Goal: Book appointment/travel/reservation

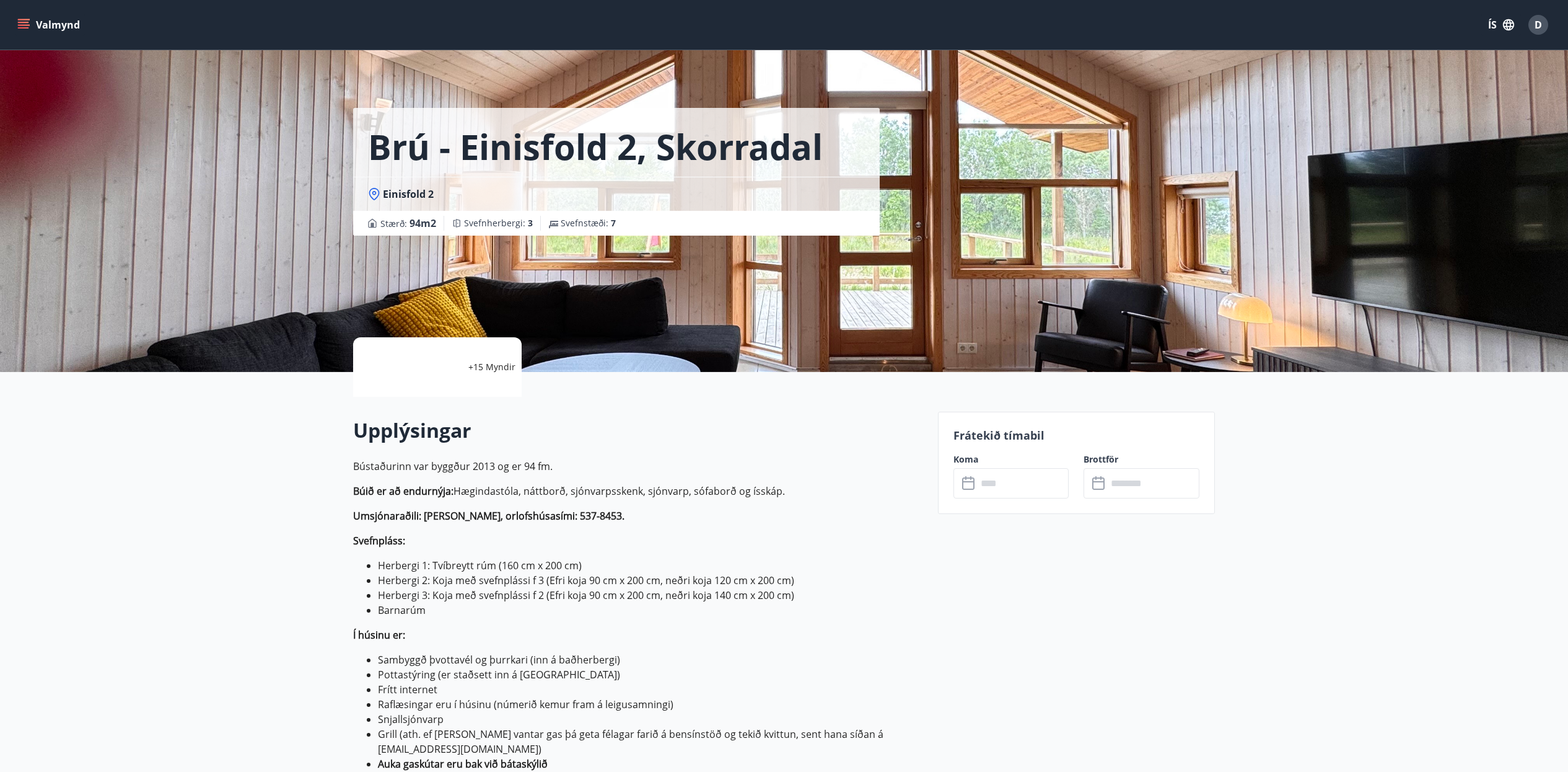
scroll to position [1240, 0]
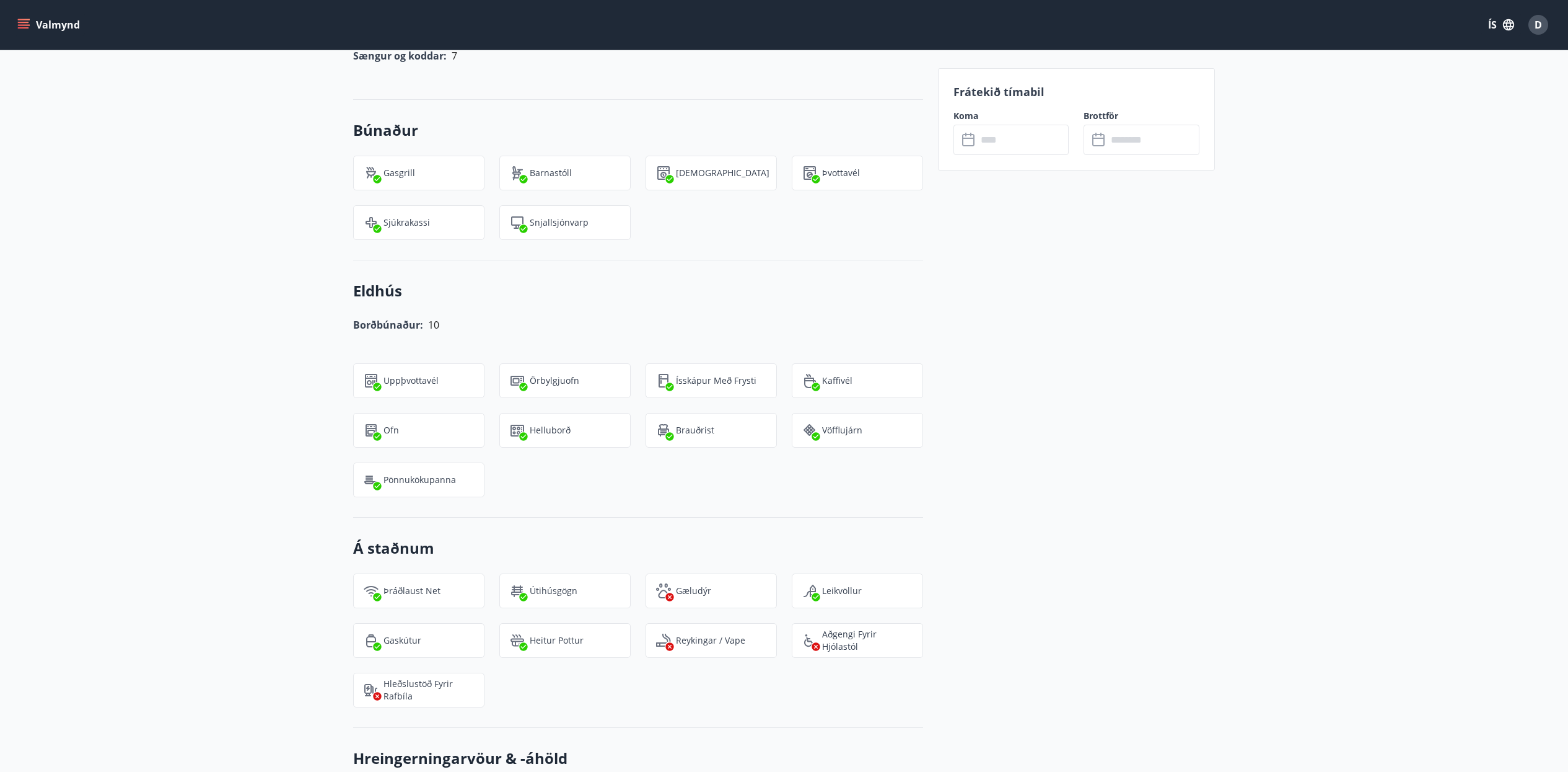
click at [14, 26] on div "Valmynd ÍS D" at bounding box center [784, 25] width 1568 height 50
click at [26, 29] on icon "menu" at bounding box center [23, 24] width 12 height 12
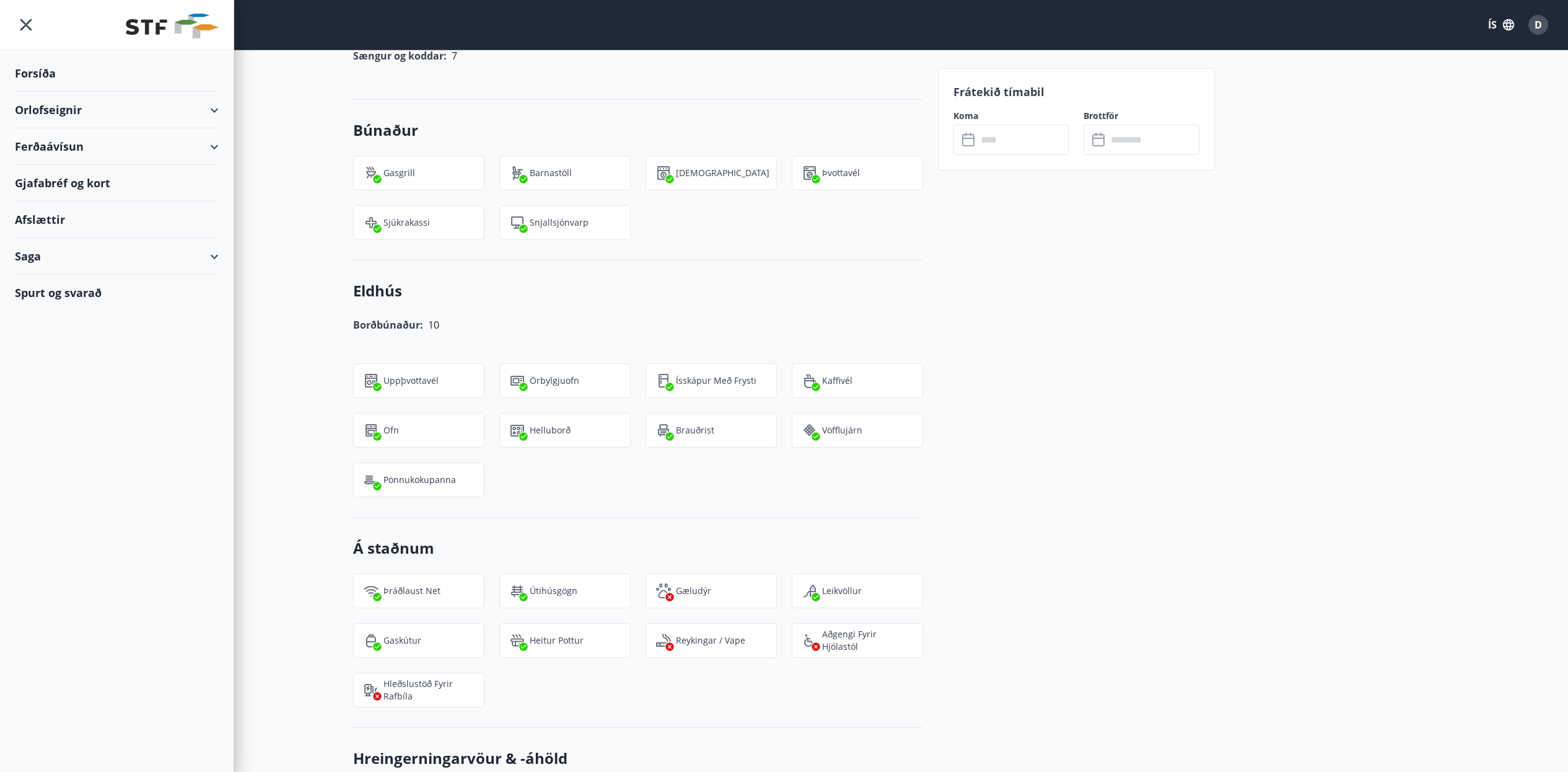
click at [67, 111] on div "Orlofseignir" at bounding box center [116, 110] width 204 height 37
click at [64, 145] on div "Framboð" at bounding box center [117, 142] width 184 height 26
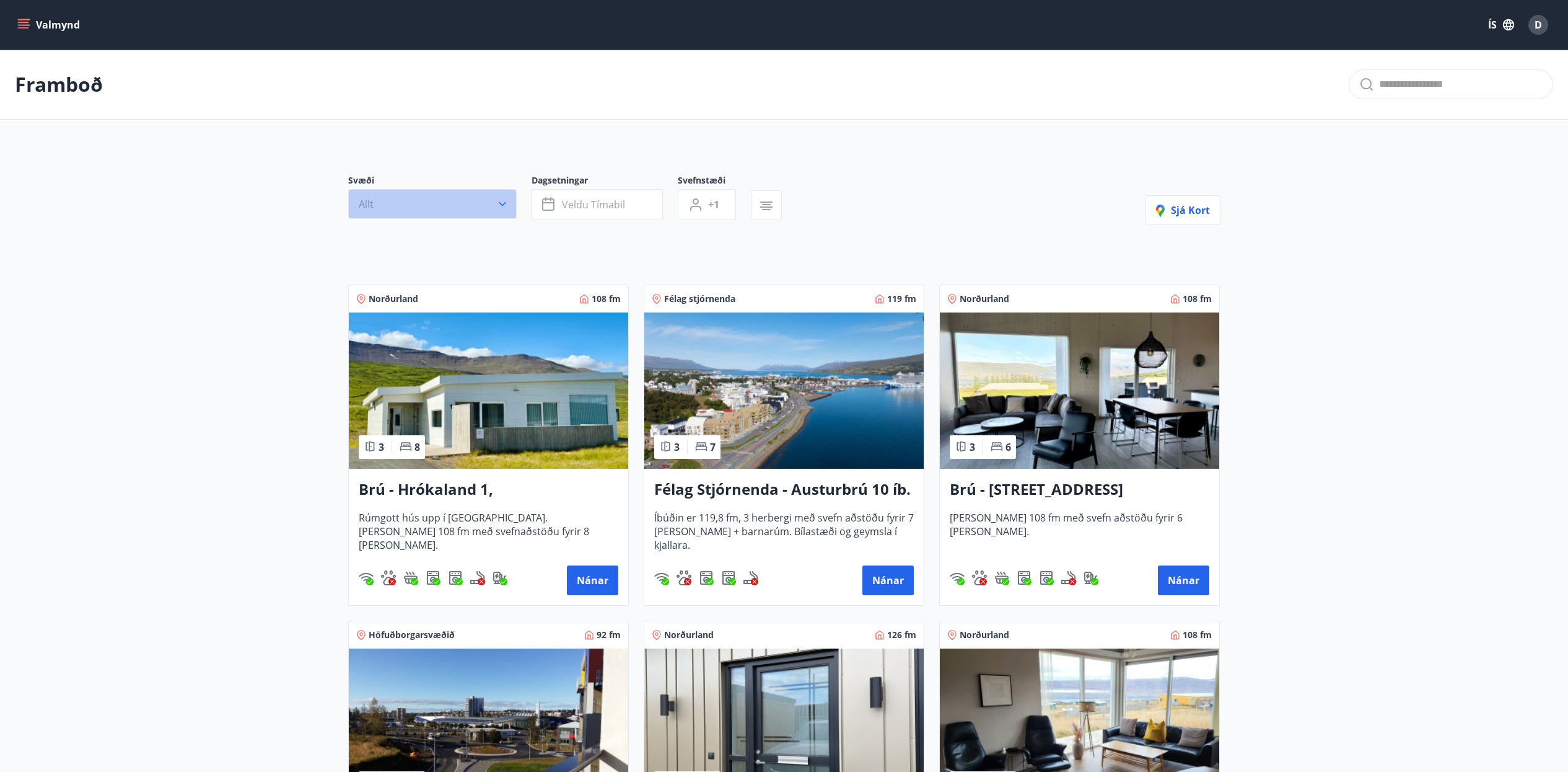
click at [500, 203] on icon "button" at bounding box center [503, 204] width 7 height 4
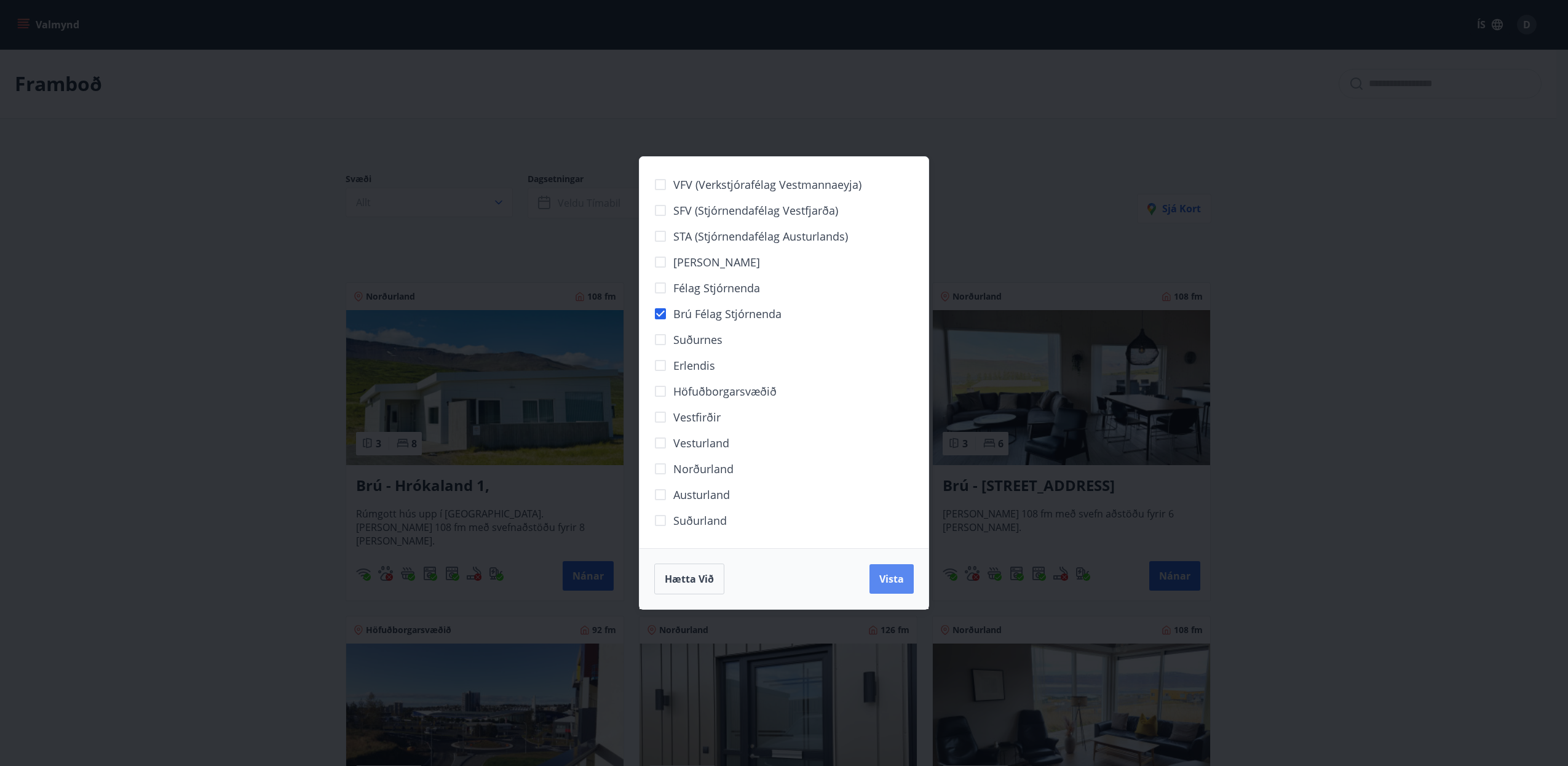
click at [904, 580] on button "Vista" at bounding box center [891, 579] width 44 height 30
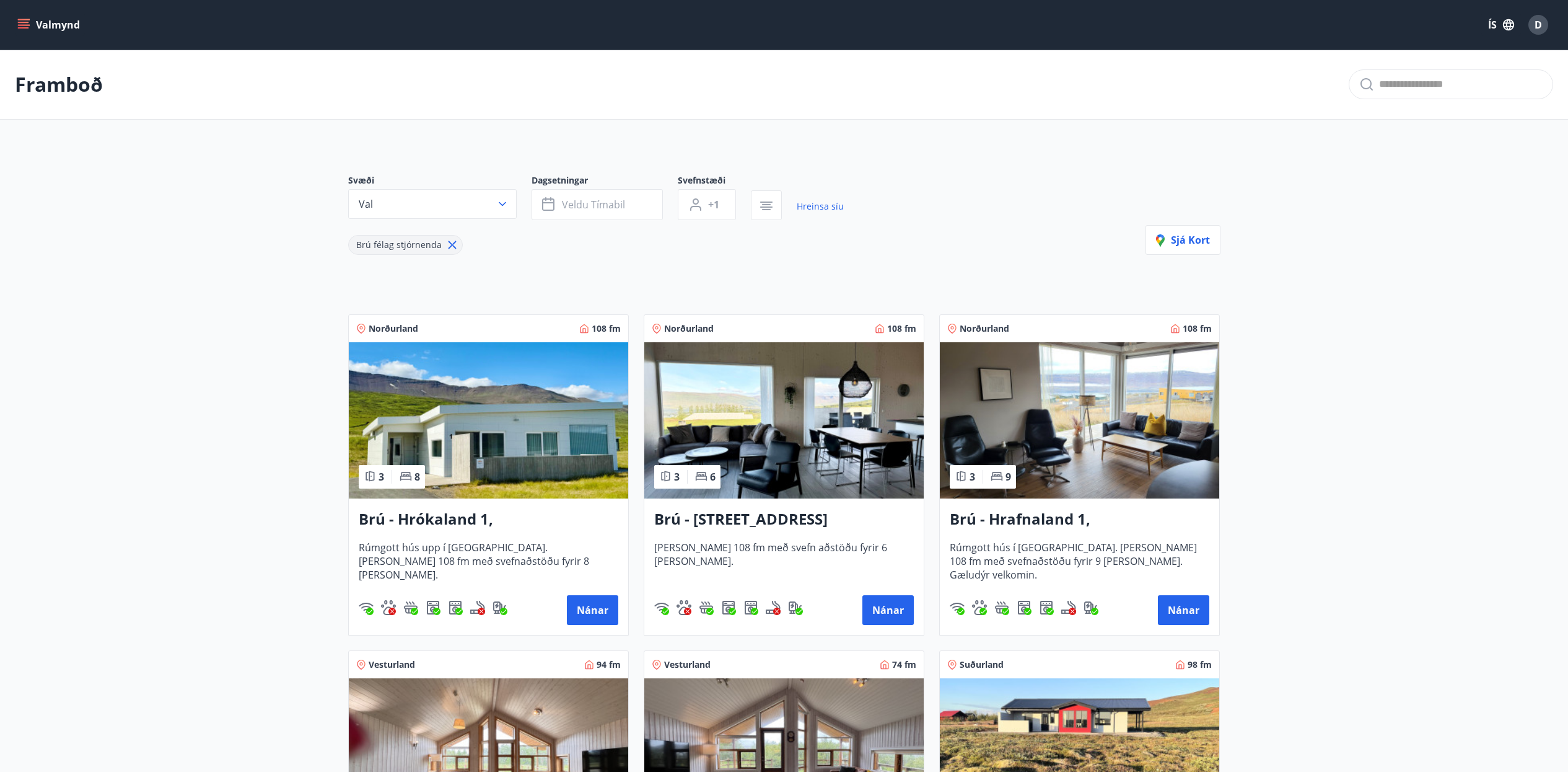
click at [19, 20] on icon "menu" at bounding box center [25, 20] width 14 height 1
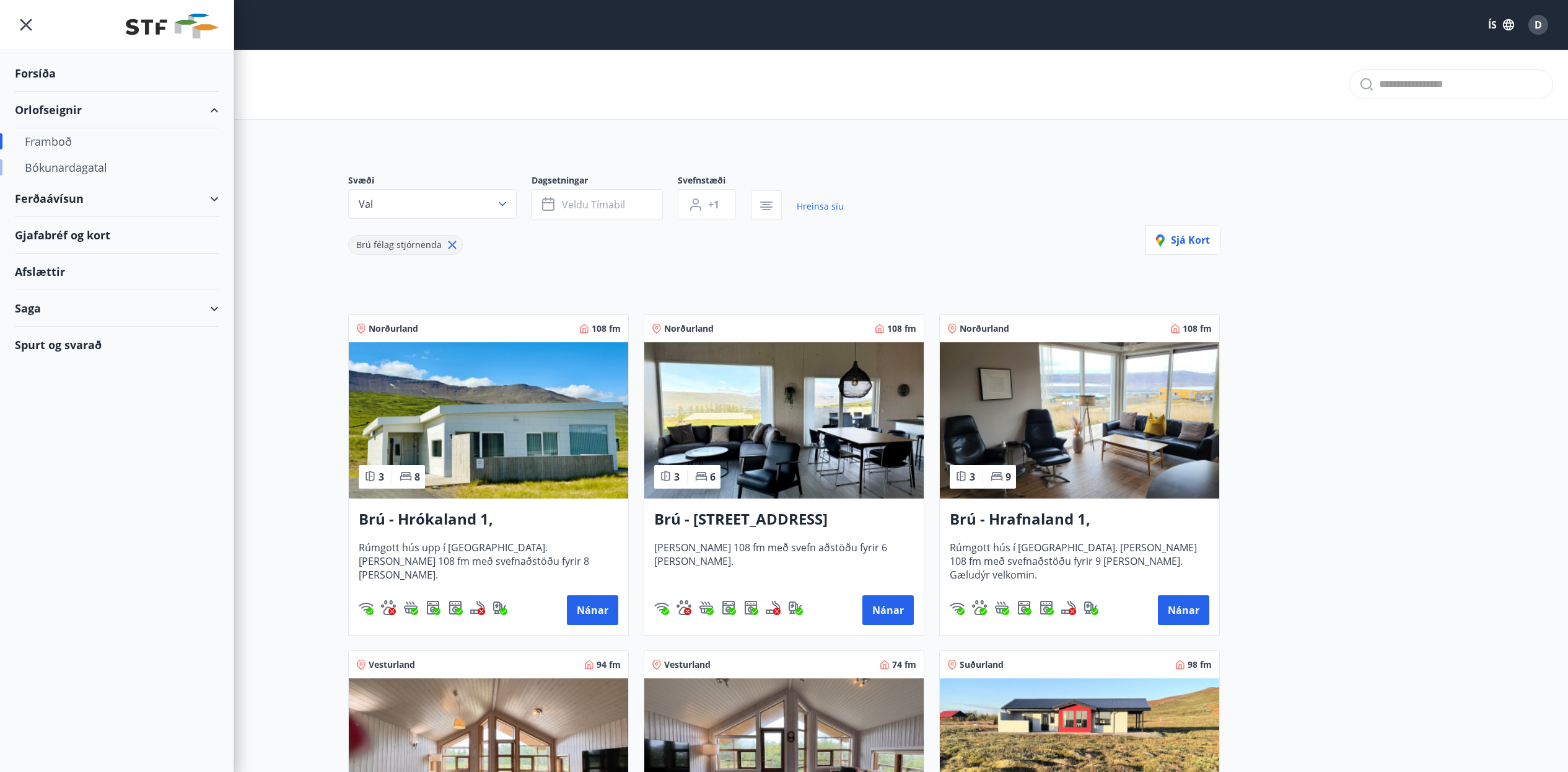
click at [61, 163] on div "Bókunardagatal" at bounding box center [117, 167] width 184 height 26
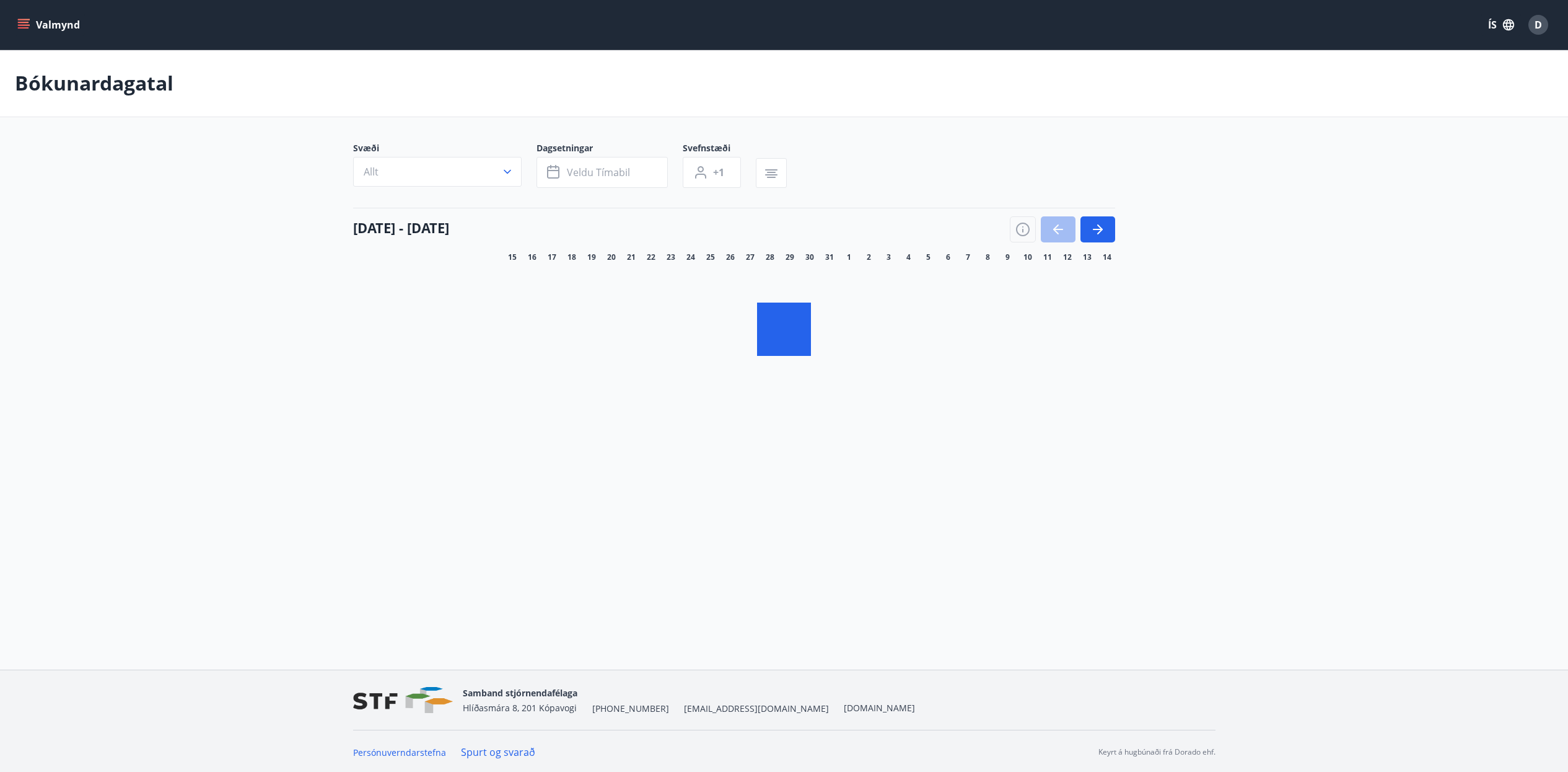
click at [493, 170] on button "Allt" at bounding box center [437, 172] width 169 height 30
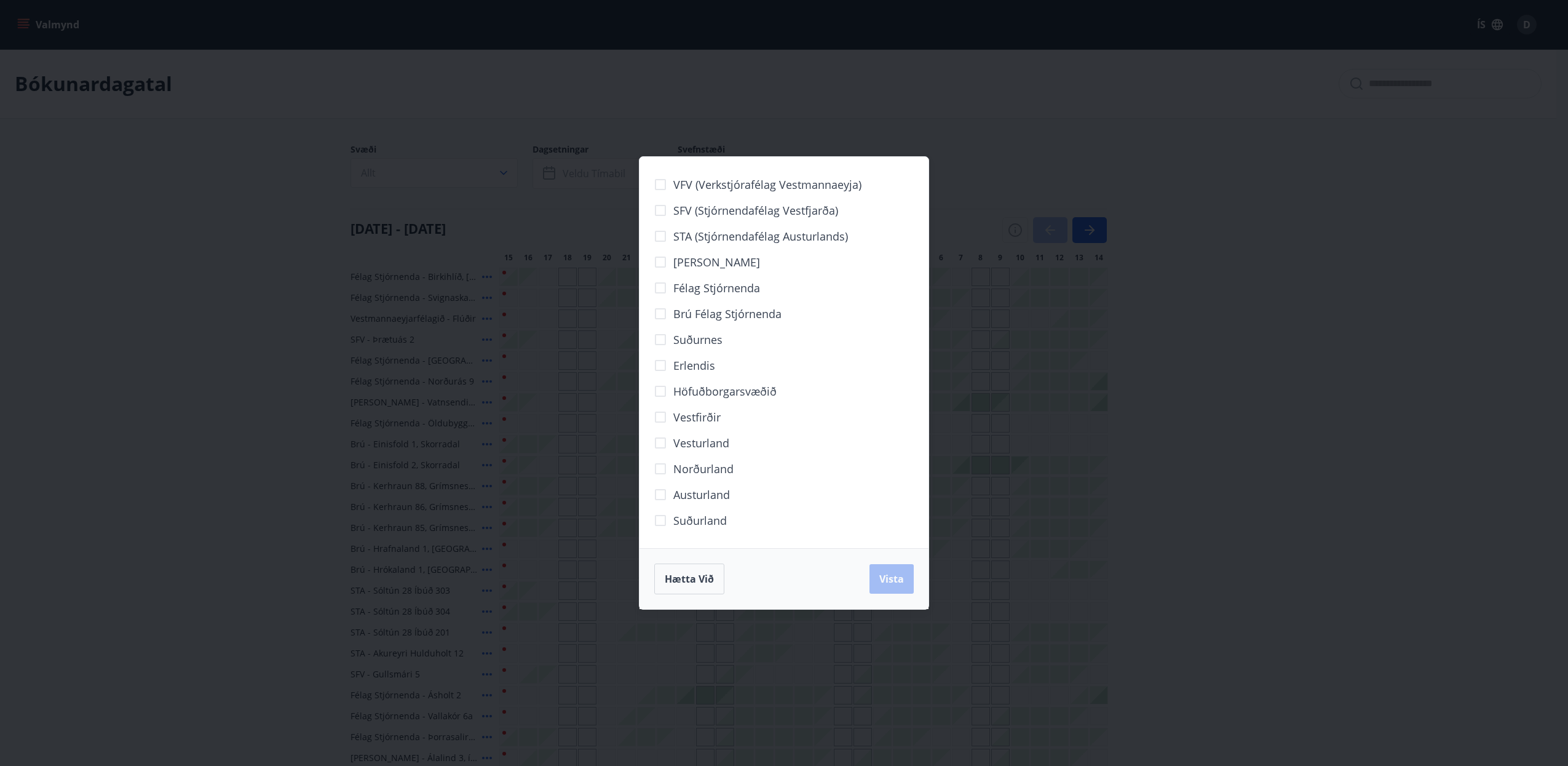
click at [709, 322] on label "Brú félag stjórnenda" at bounding box center [714, 314] width 134 height 26
click at [891, 574] on span "Vista" at bounding box center [892, 579] width 25 height 14
